Goal: Task Accomplishment & Management: Manage account settings

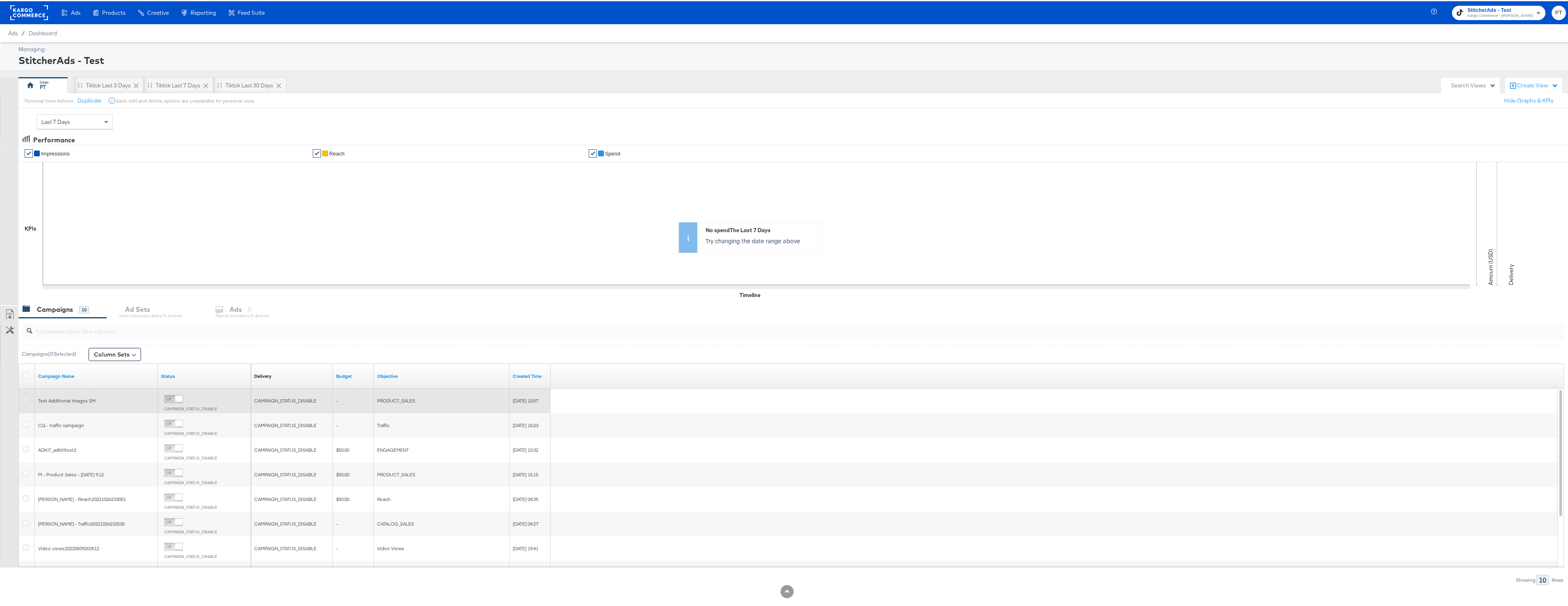
click at [26, 399] on icon at bounding box center [26, 398] width 6 height 6
click at [0, 0] on input "checkbox" at bounding box center [0, 0] width 0 height 0
click at [261, 315] on div "Ads for 1 Campaign" at bounding box center [254, 308] width 96 height 18
